Goal: Entertainment & Leisure: Consume media (video, audio)

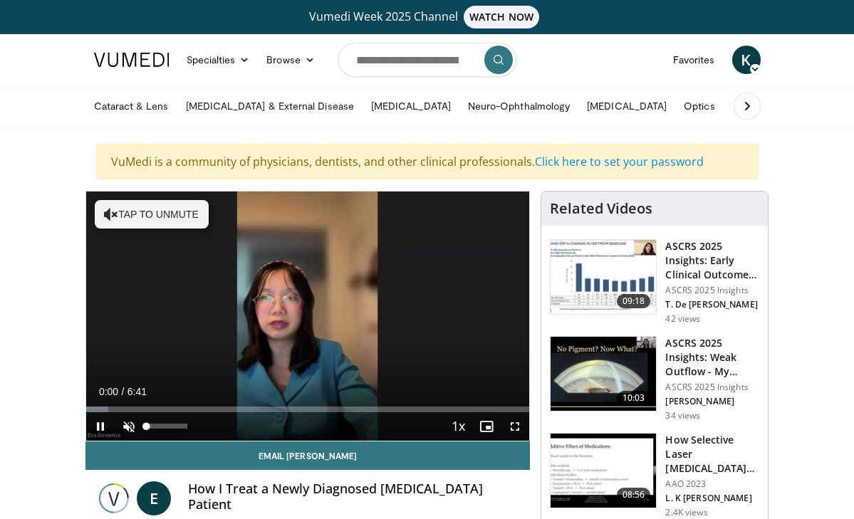
click at [128, 428] on span "Video Player" at bounding box center [129, 426] width 28 height 28
